Goal: Information Seeking & Learning: Learn about a topic

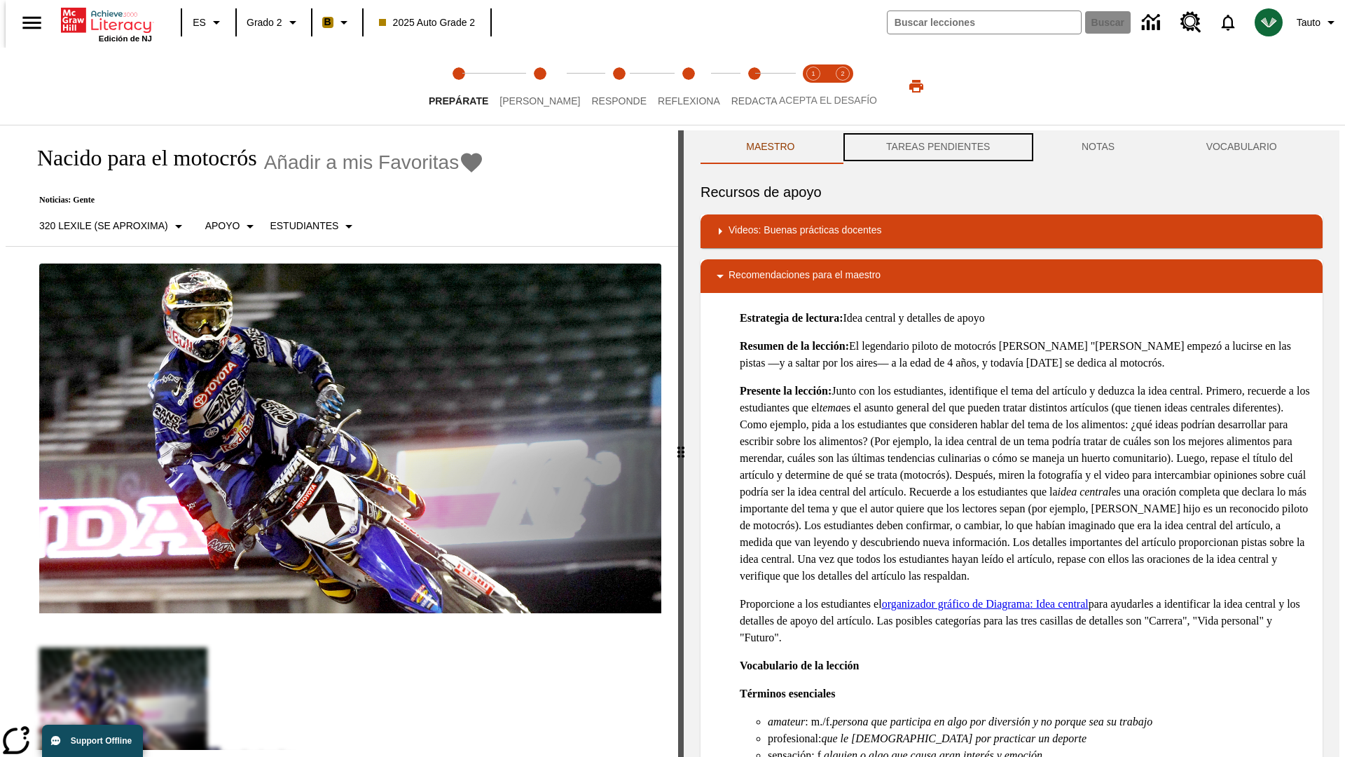
click at [937, 147] on button "TAREAS PENDIENTES" at bounding box center [938, 147] width 195 height 34
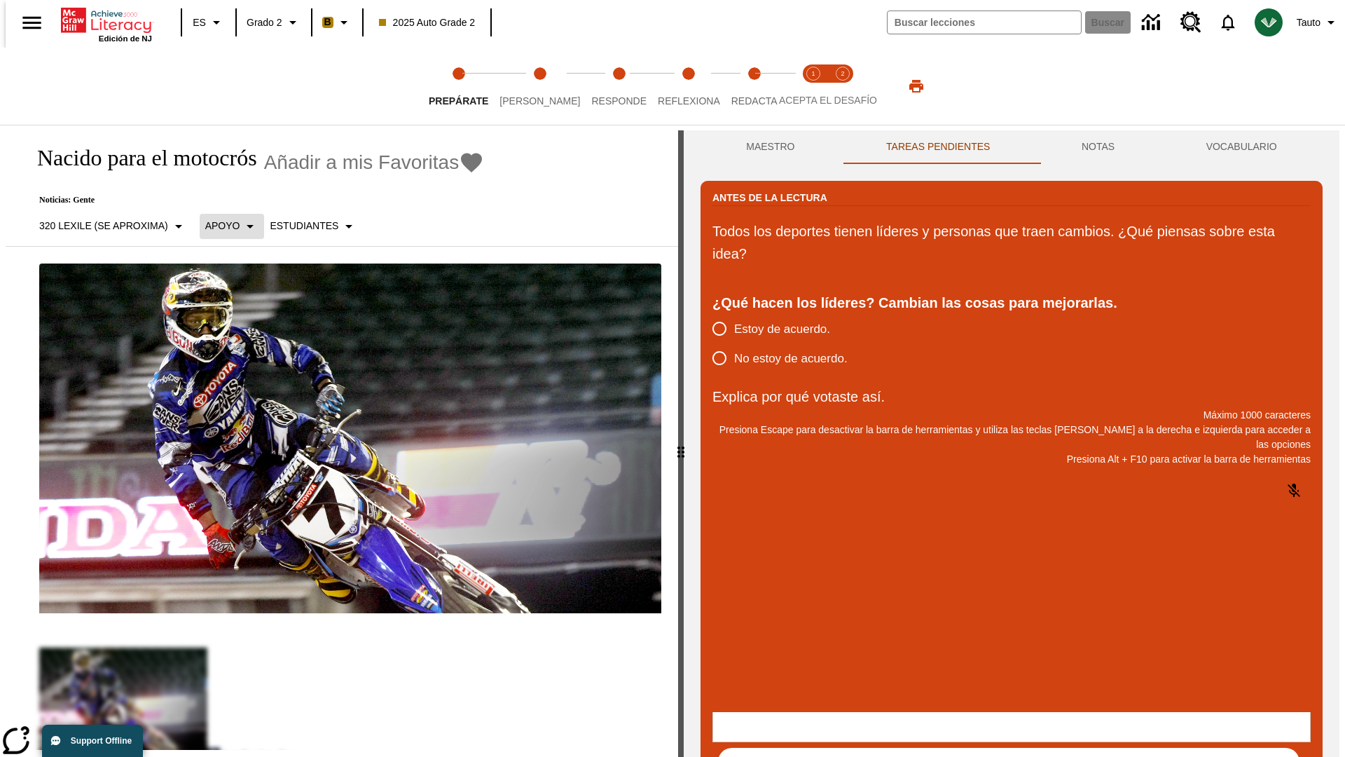
click at [224, 226] on p "Apoyo" at bounding box center [222, 226] width 35 height 15
click at [246, 308] on p "Apoyo" at bounding box center [246, 308] width 83 height 15
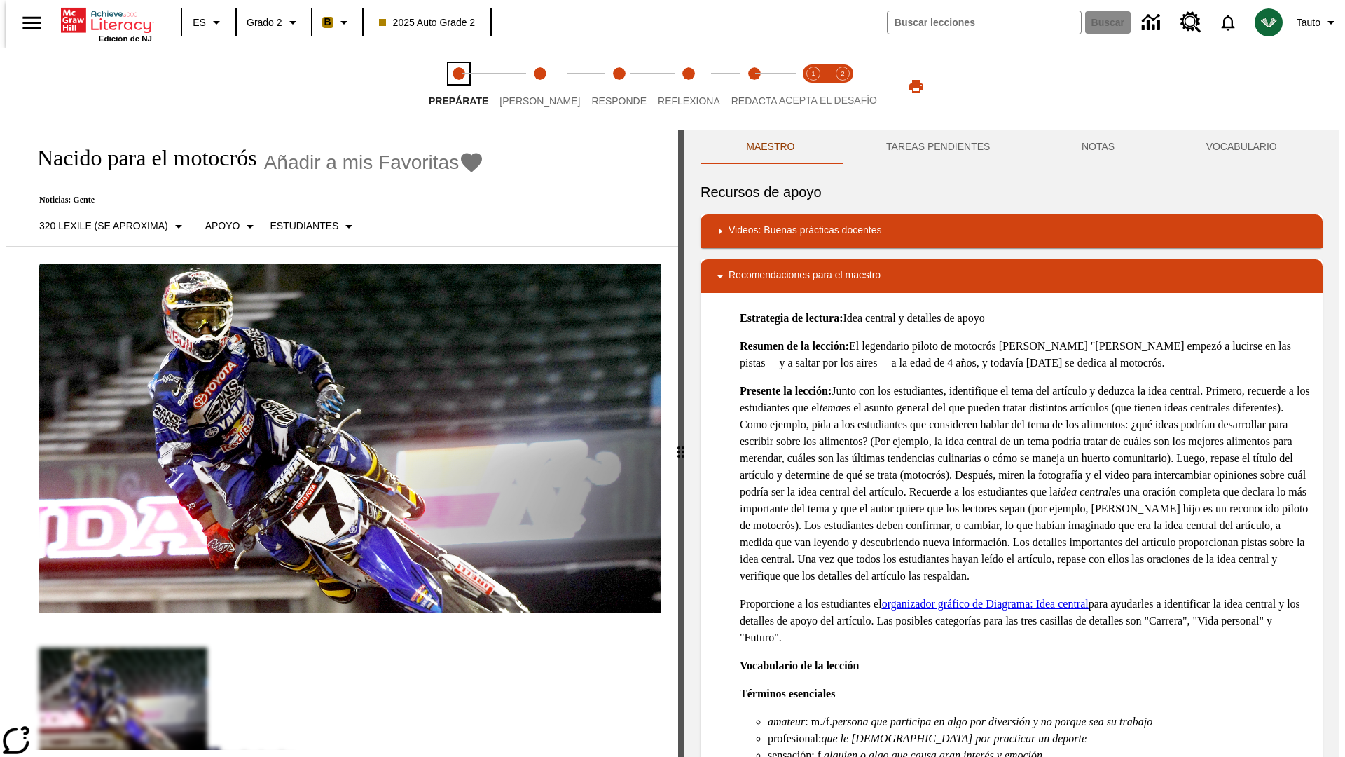
click at [458, 86] on span "Prepárate" at bounding box center [459, 95] width 60 height 25
click at [937, 147] on button "TAREAS PENDIENTES" at bounding box center [938, 147] width 195 height 34
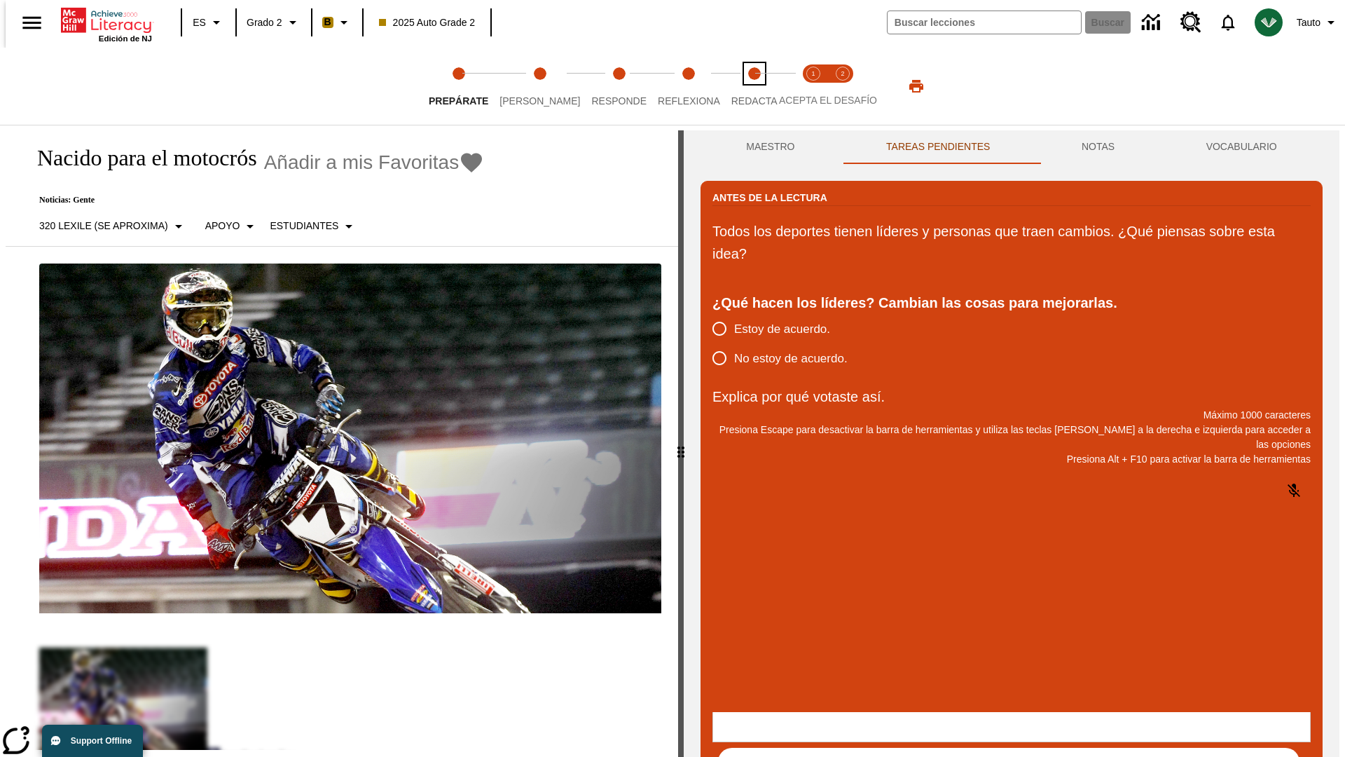
click at [739, 86] on span "Redacta" at bounding box center [755, 95] width 46 height 25
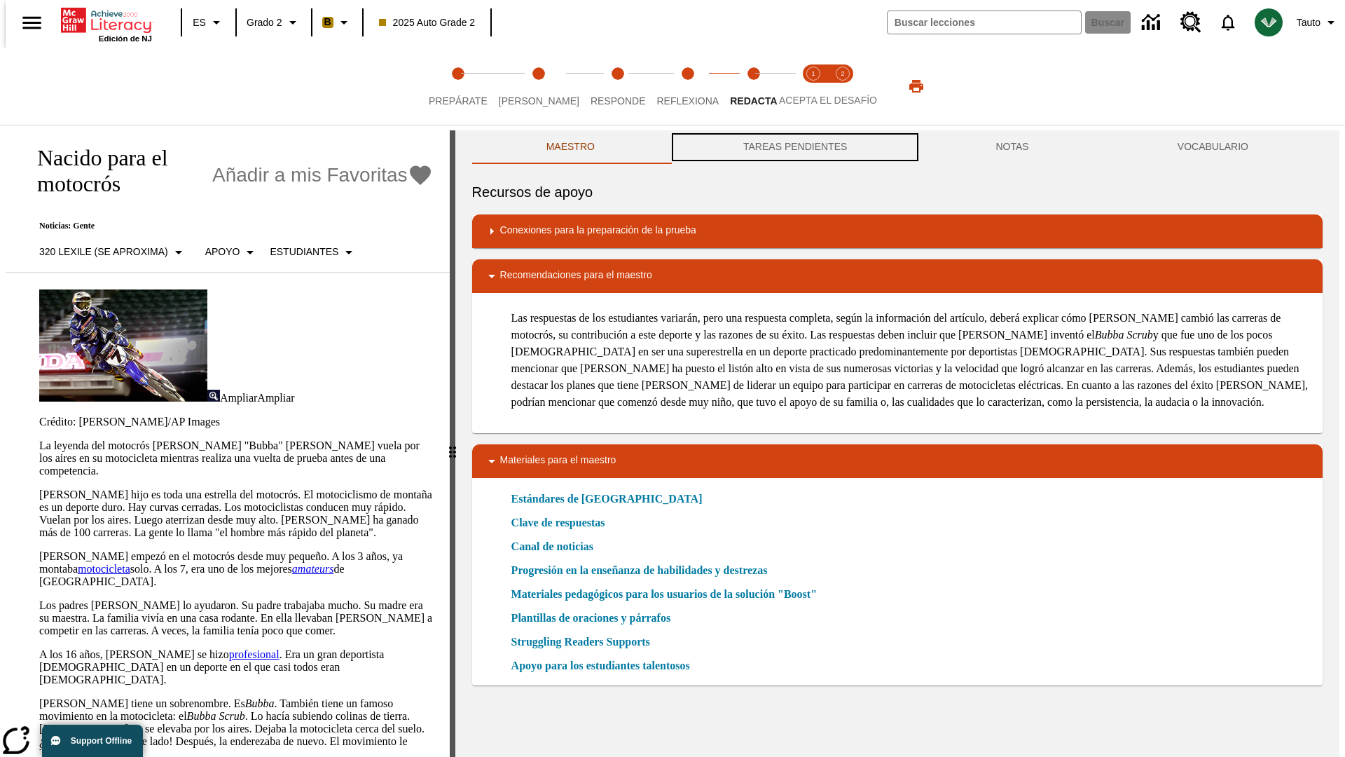
scroll to position [1, 0]
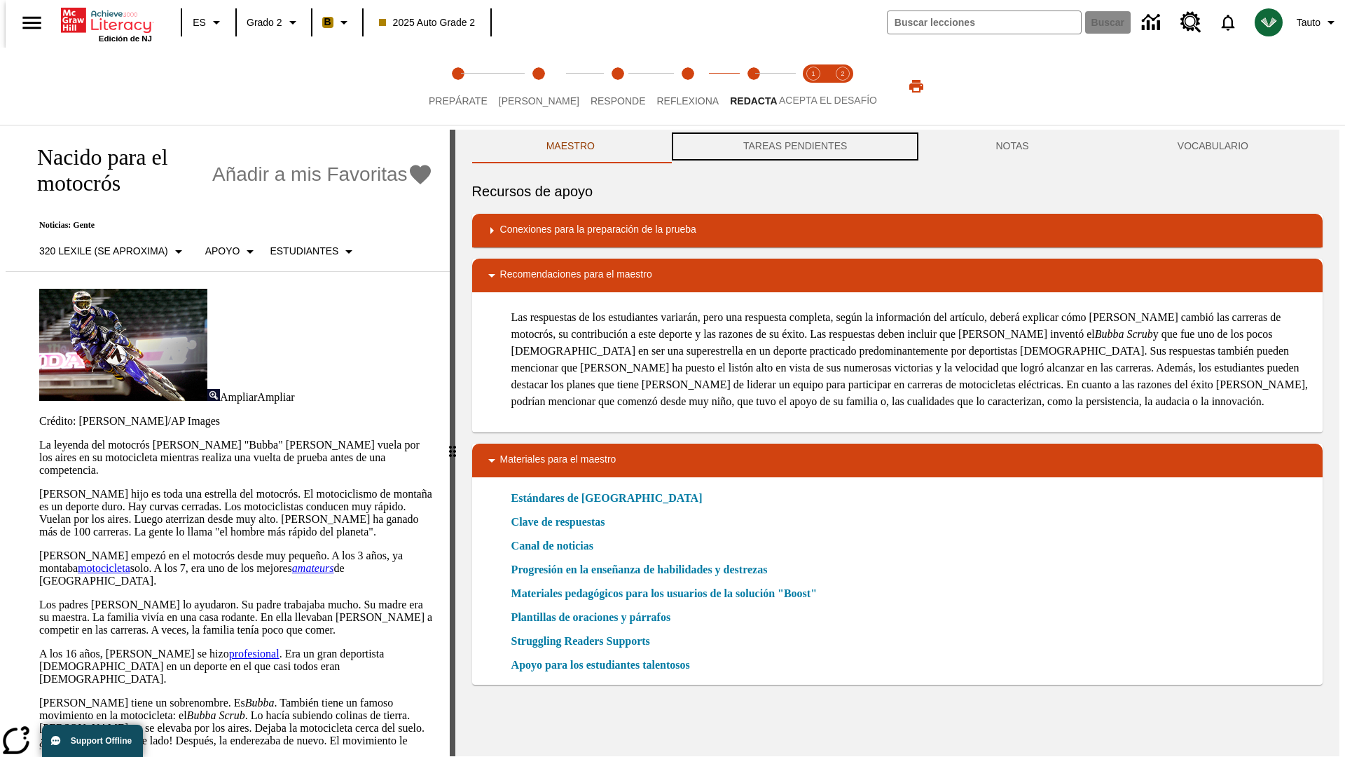
click at [794, 147] on button "TAREAS PENDIENTES" at bounding box center [795, 147] width 252 height 34
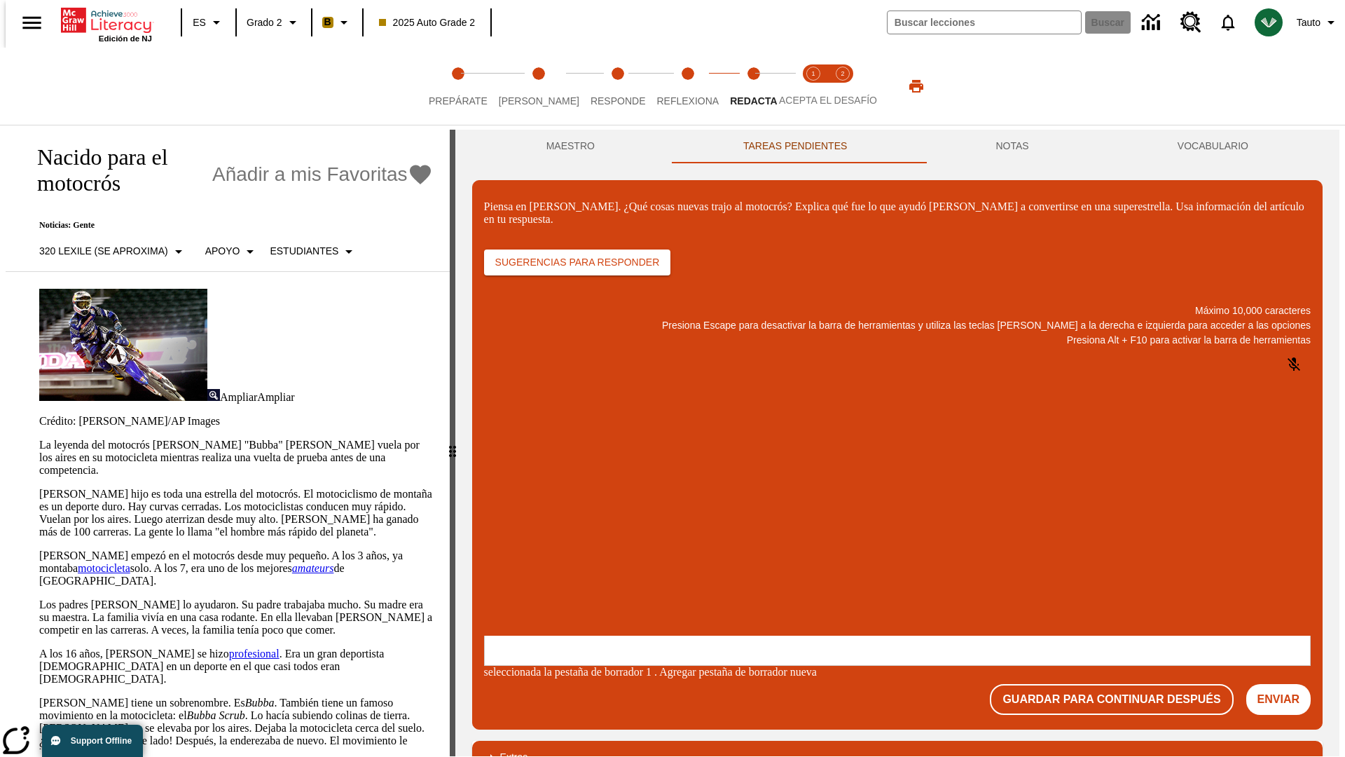
scroll to position [0, 0]
